Goal: Check status: Check status

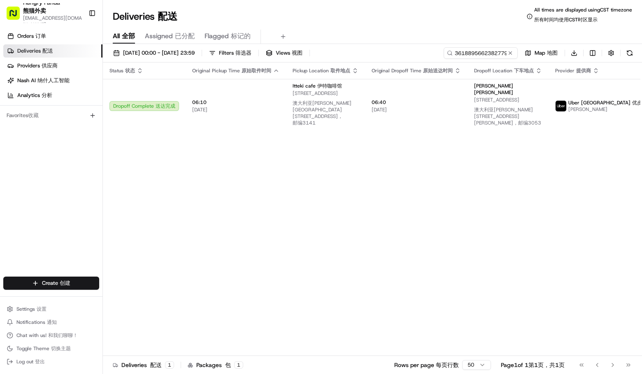
scroll to position [0, 25]
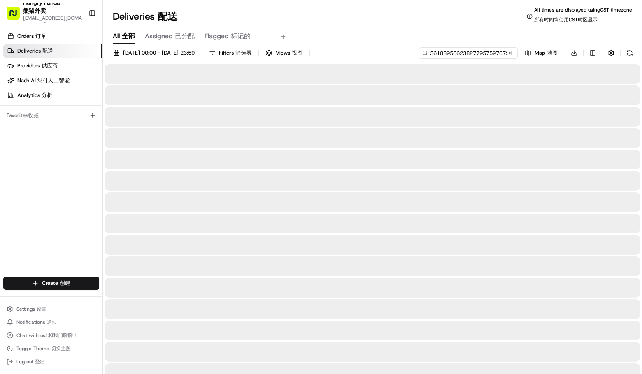
drag, startPoint x: 0, startPoint y: 0, endPoint x: 475, endPoint y: 53, distance: 477.7
click at [475, 53] on input "361889566238277957597079918638700751579" at bounding box center [468, 53] width 99 height 12
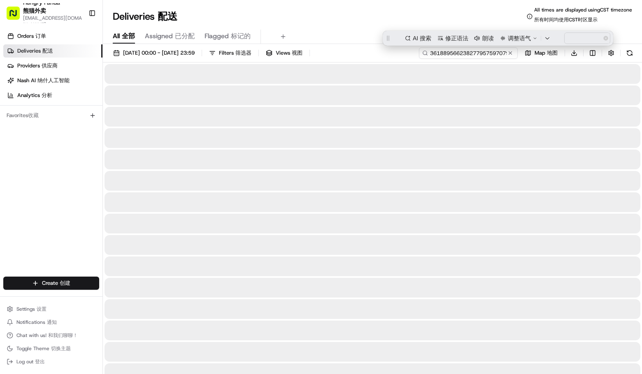
paste input "6623827795759707991863"
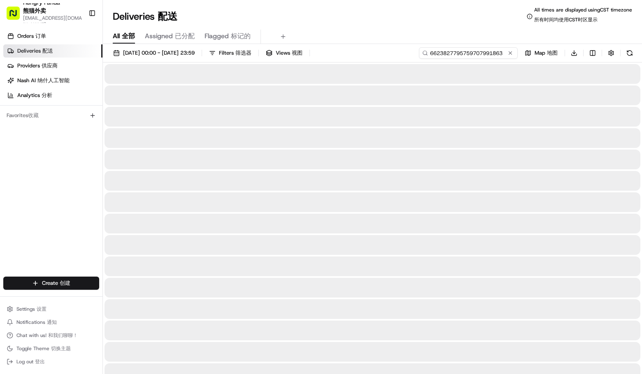
type input "6623827795759707991863"
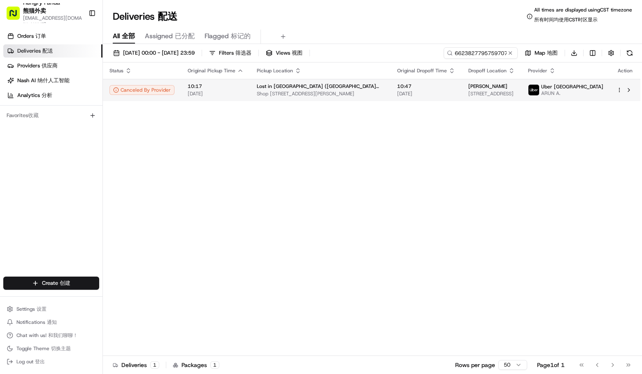
click at [580, 83] on span "Uber [GEOGRAPHIC_DATA]" at bounding box center [572, 86] width 62 height 7
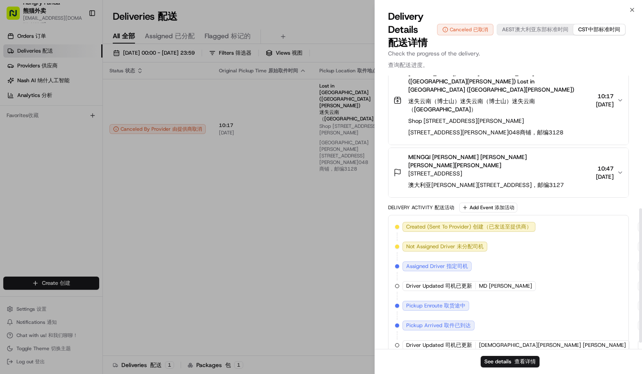
scroll to position [283, 0]
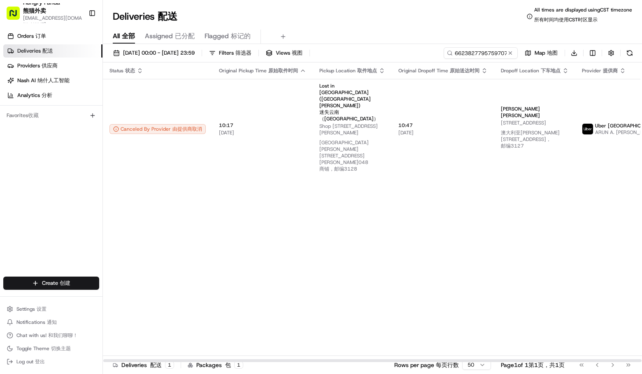
drag, startPoint x: 538, startPoint y: 209, endPoint x: 482, endPoint y: 185, distance: 61.6
click at [538, 209] on div "Status Status 状态 Original Pickup Time Original Pickup Time 原始取件时间 Pickup Locati…" at bounding box center [418, 213] width 630 height 300
